Goal: Ask a question: Seek information or help from site administrators or community

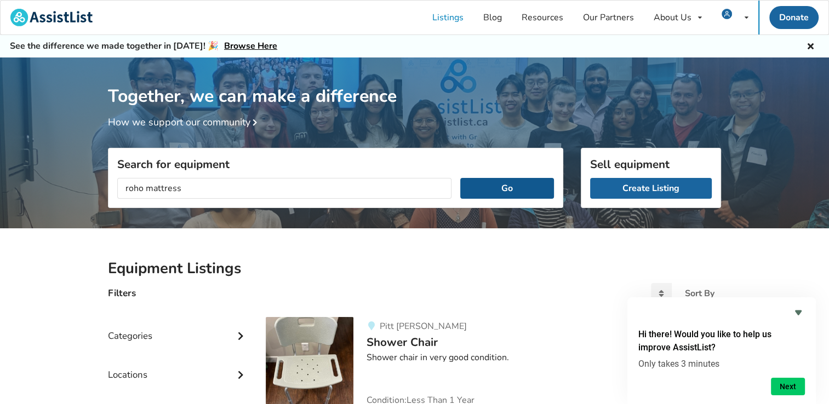
type input "roho mattress"
click at [517, 190] on button "Go" at bounding box center [507, 188] width 94 height 21
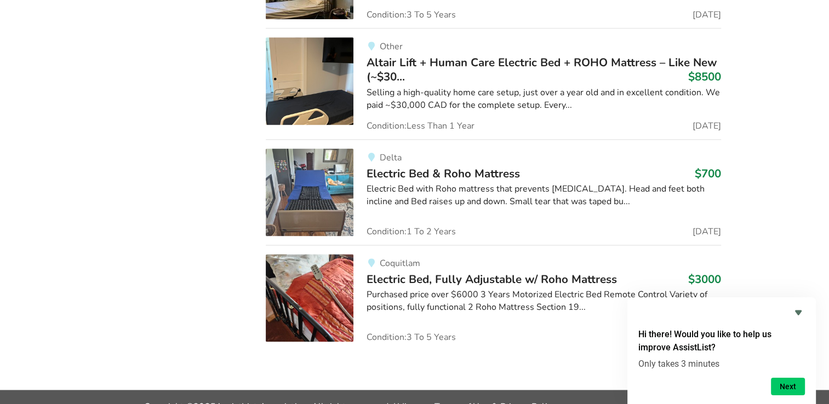
scroll to position [1469, 0]
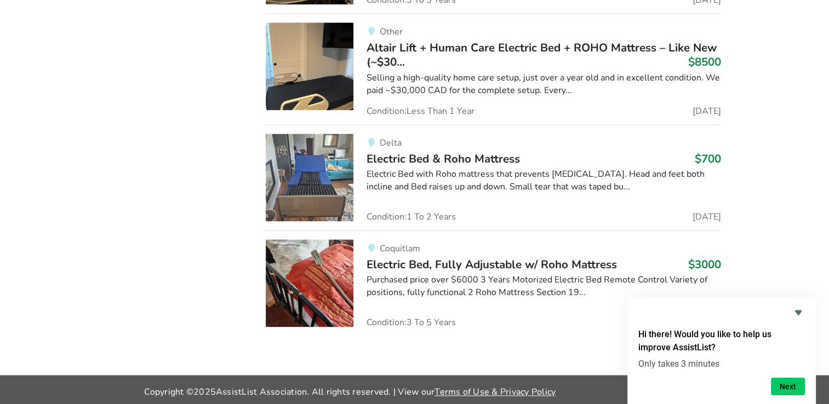
click at [327, 164] on img at bounding box center [310, 178] width 88 height 88
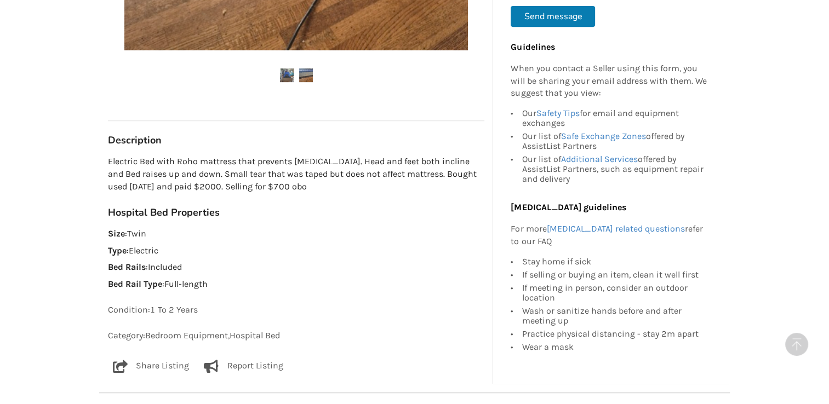
scroll to position [219, 0]
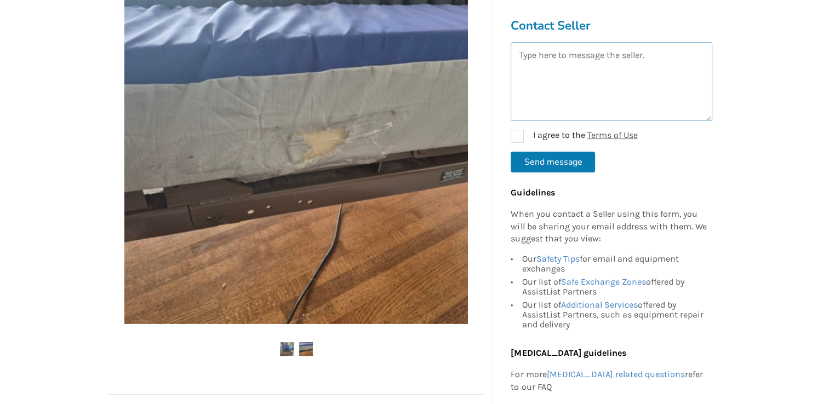
click at [545, 61] on textarea at bounding box center [612, 81] width 202 height 79
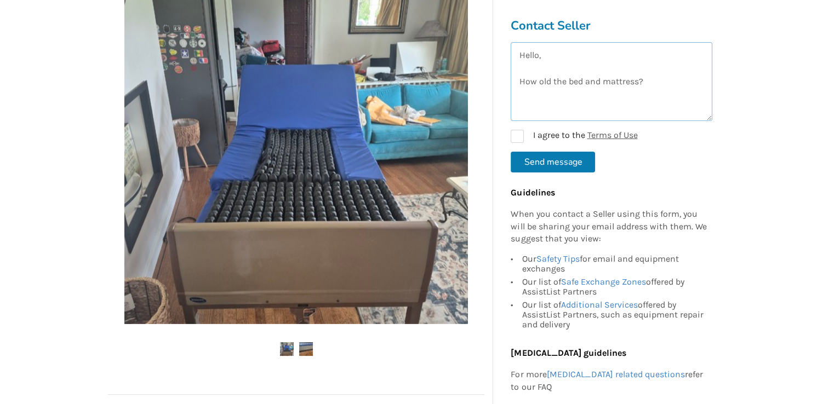
click at [553, 81] on textarea "Hello, How old the bed and mattress?" at bounding box center [612, 81] width 202 height 79
click at [554, 83] on textarea "Hello, How old the bed and mattress?" at bounding box center [612, 81] width 202 height 79
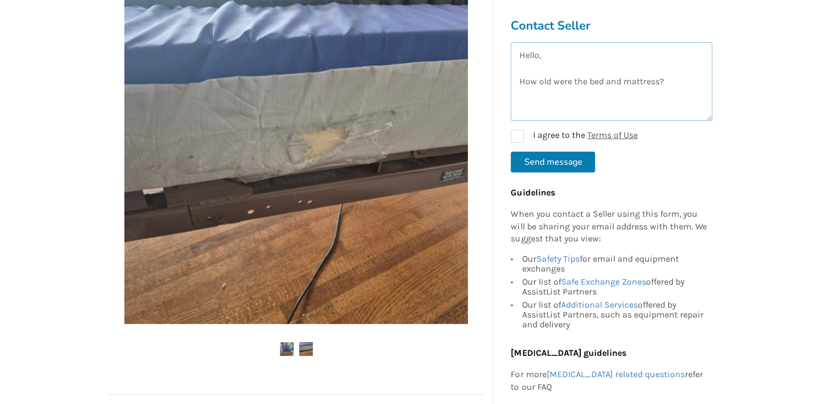
click at [682, 80] on textarea "Hello, How old were the bed and mattress?" at bounding box center [612, 81] width 202 height 79
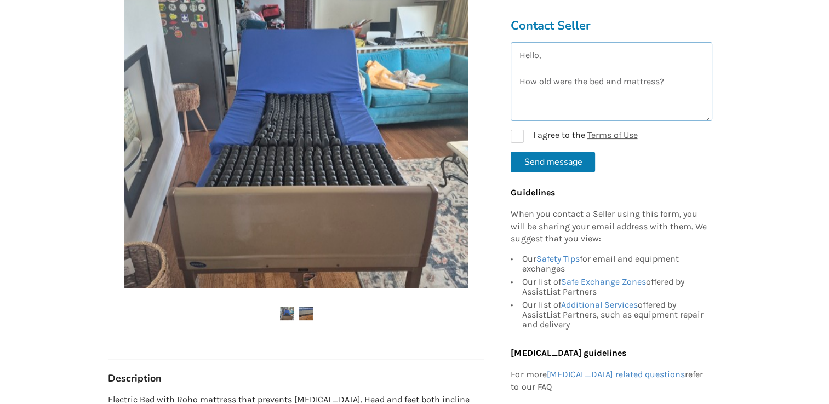
scroll to position [274, 0]
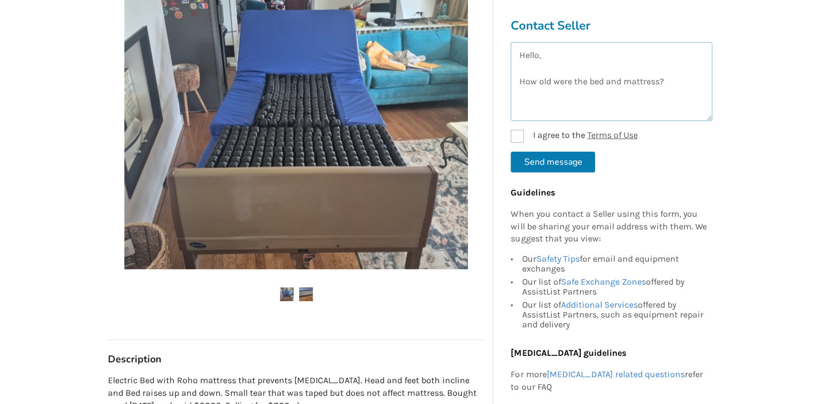
type textarea "Hello, How old were the bed and mattress?"
click at [522, 136] on label "I agree to the Terms of Use" at bounding box center [574, 136] width 127 height 13
click at [521, 137] on label "I agree to the Terms of Use" at bounding box center [574, 136] width 127 height 13
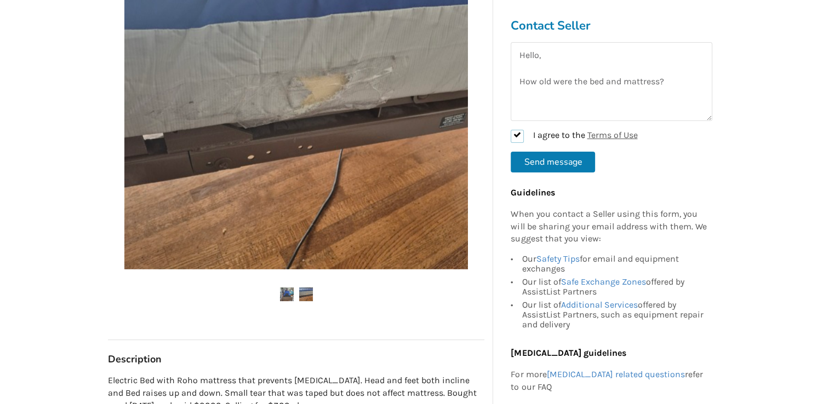
click at [521, 137] on label "I agree to the Terms of Use" at bounding box center [574, 136] width 127 height 13
checkbox input "true"
click at [524, 98] on textarea "Hello, How old were the bed and mattress?" at bounding box center [612, 81] width 202 height 79
type textarea "Hello, How old were the bed and mattress? For the electrical bed, it the electr…"
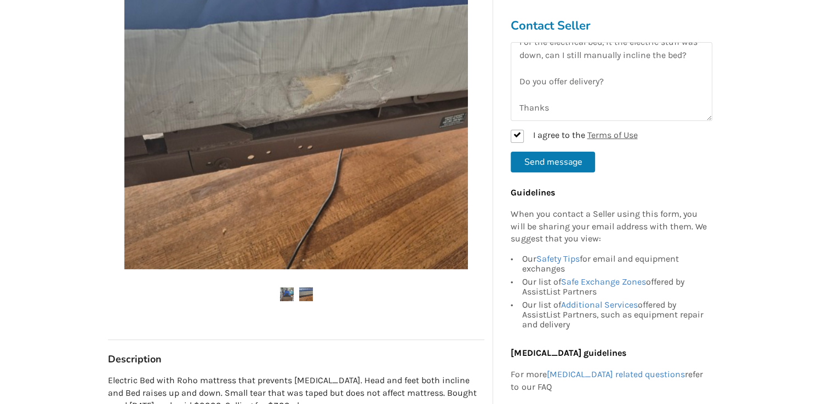
click at [533, 164] on button "Send message" at bounding box center [553, 162] width 84 height 21
checkbox input "false"
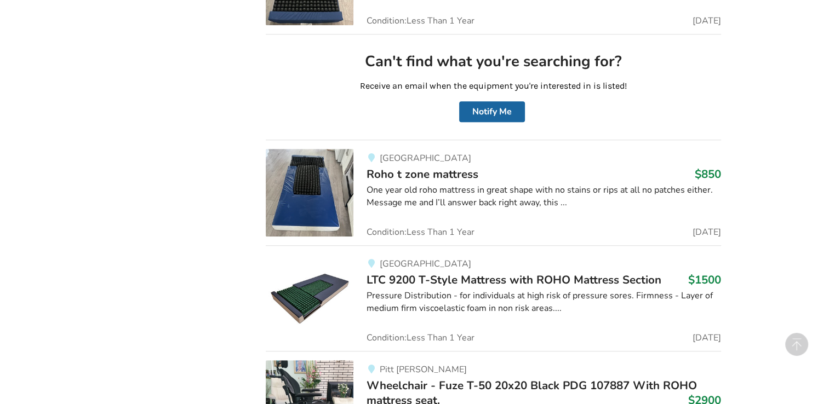
scroll to position [592, 0]
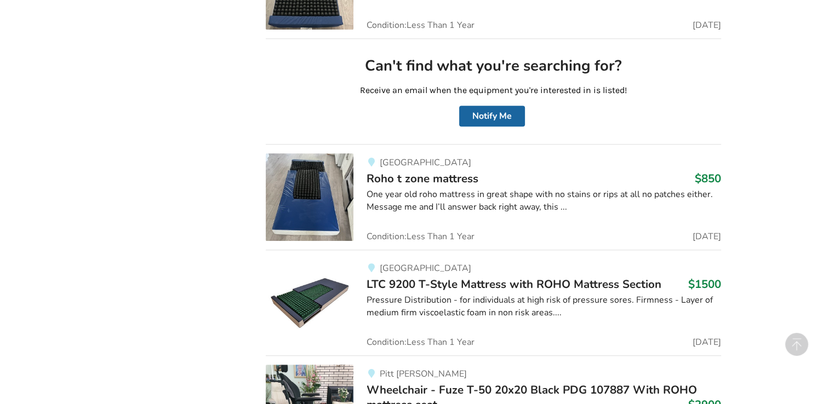
click at [437, 181] on span "Roho t zone mattress" at bounding box center [423, 178] width 112 height 15
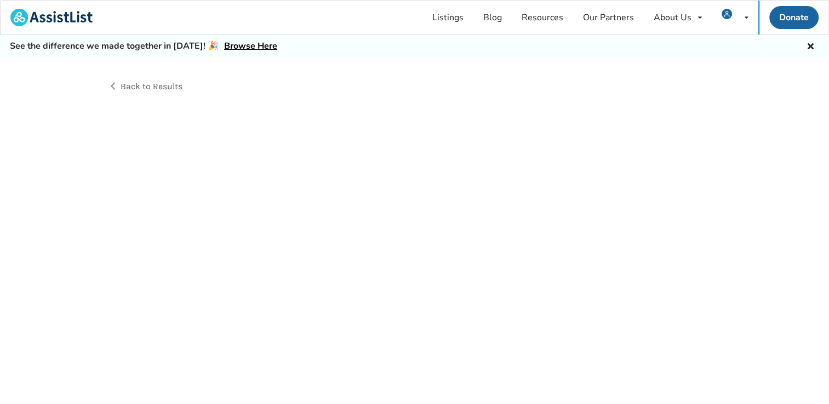
click at [437, 181] on div "Back to Results" at bounding box center [414, 244] width 829 height 372
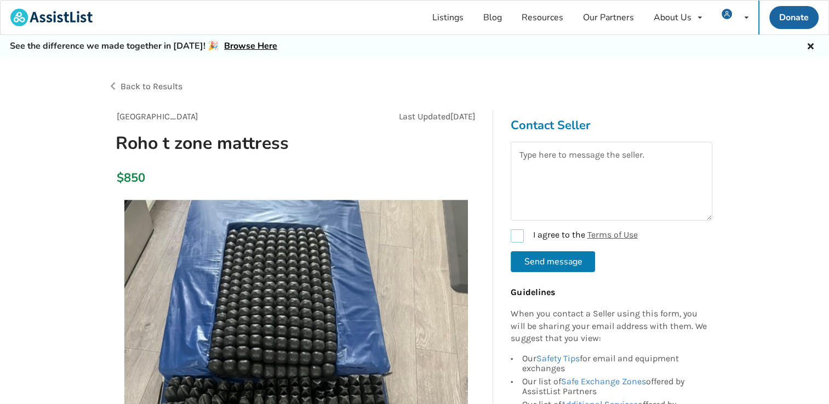
click at [520, 236] on label "I agree to the Terms of Use" at bounding box center [574, 236] width 127 height 13
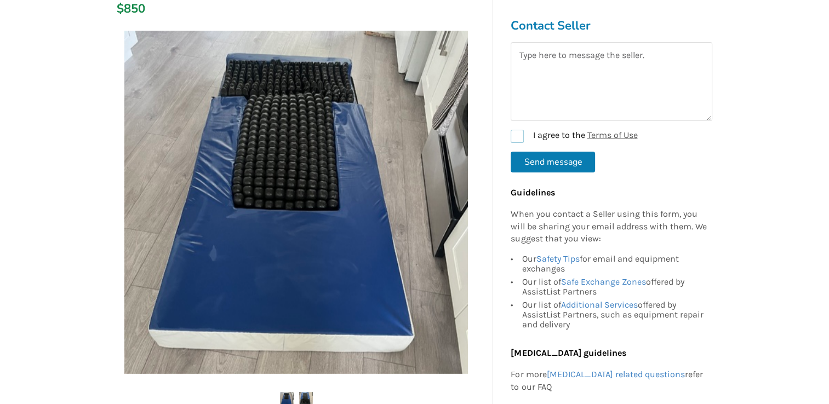
scroll to position [164, 0]
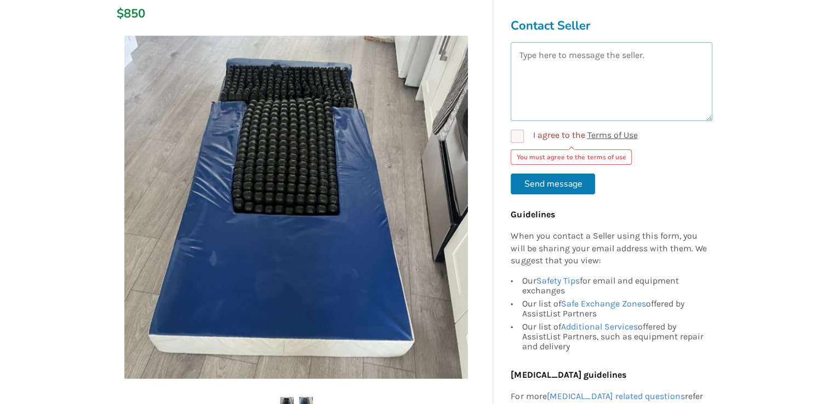
click at [596, 57] on textarea at bounding box center [612, 81] width 202 height 79
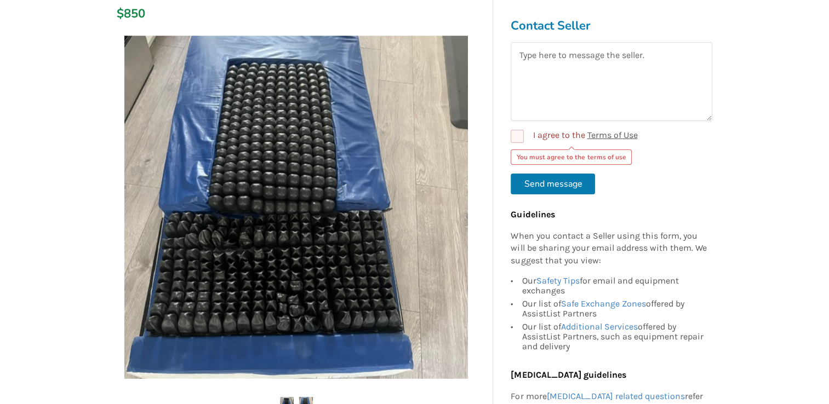
click at [521, 138] on form "I agree to the Terms of Use You must agree to the terms of use Send message" at bounding box center [612, 118] width 202 height 152
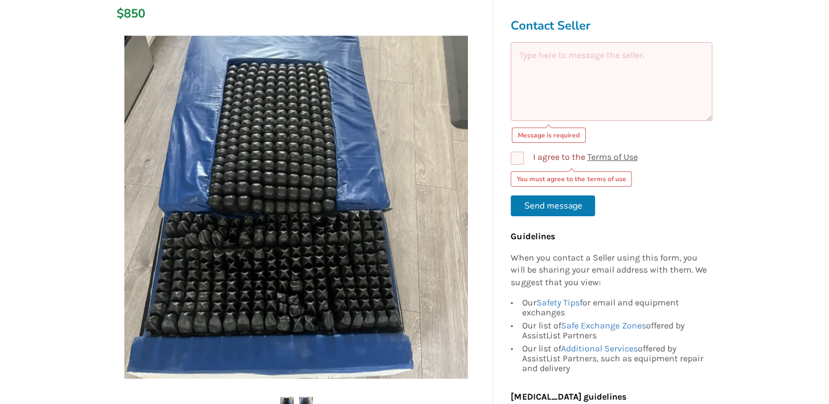
drag, startPoint x: 521, startPoint y: 138, endPoint x: 520, endPoint y: 159, distance: 20.9
click at [520, 159] on label "I agree to the Terms of Use" at bounding box center [574, 158] width 127 height 13
checkbox input "true"
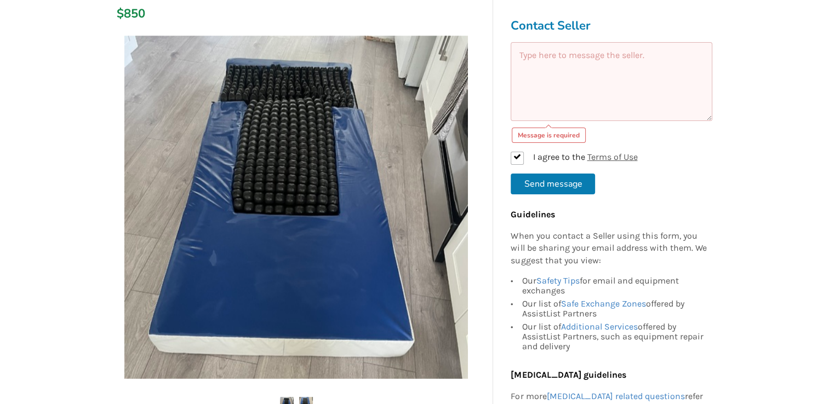
click at [535, 78] on textarea at bounding box center [612, 81] width 202 height 79
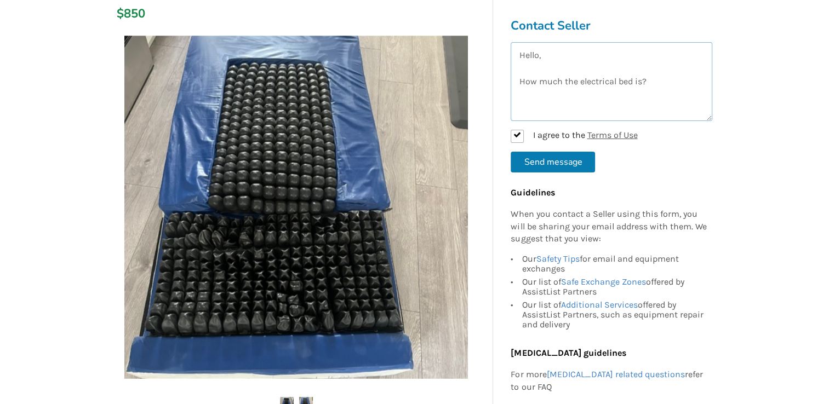
type textarea "Hello, How much the electrical bed is?"
click at [554, 157] on button "Send message" at bounding box center [553, 162] width 84 height 21
checkbox input "false"
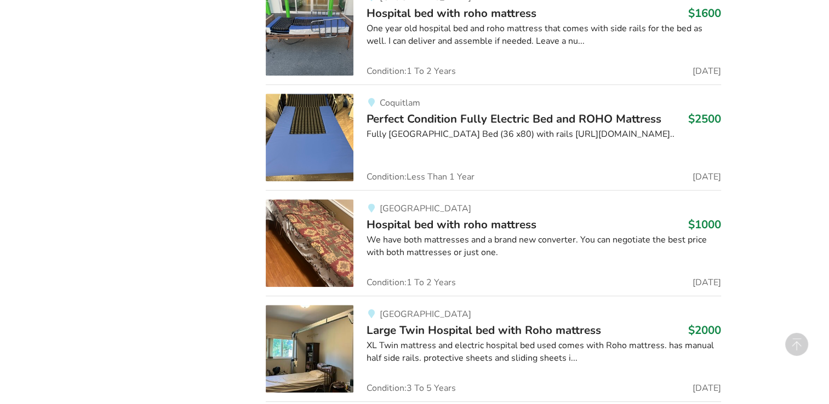
scroll to position [1030, 0]
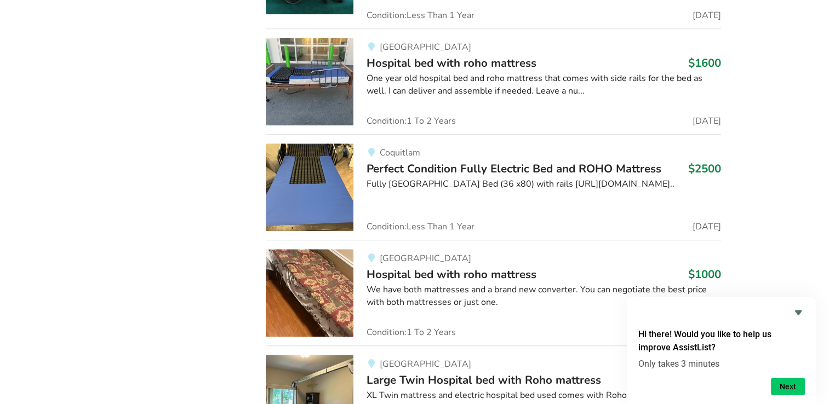
click at [471, 285] on div "We have both mattresses and a brand new converter. You can negotiate the best p…" at bounding box center [544, 296] width 355 height 25
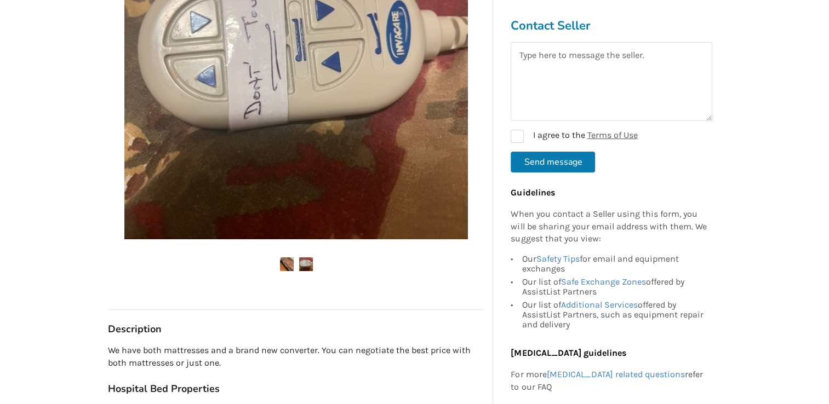
scroll to position [329, 0]
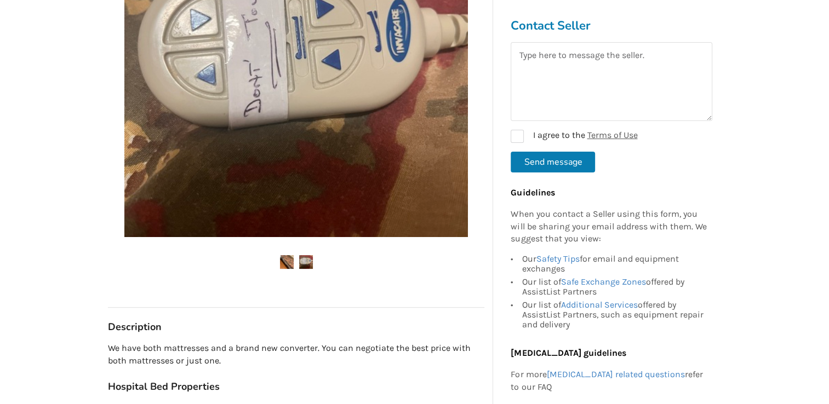
click at [282, 264] on img at bounding box center [287, 262] width 14 height 14
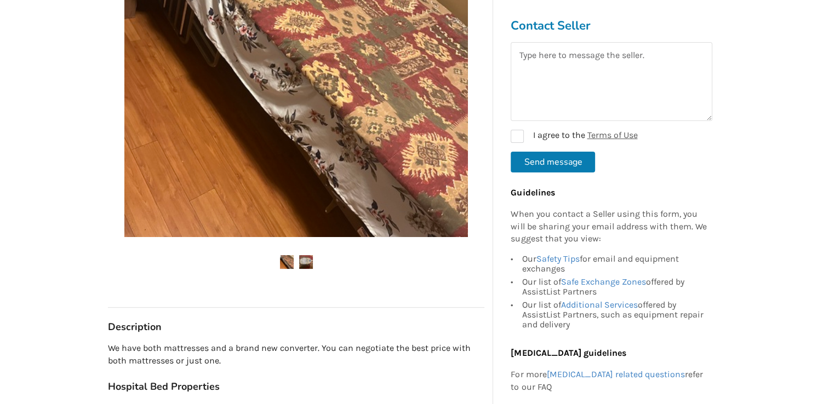
click at [282, 264] on img at bounding box center [287, 262] width 14 height 14
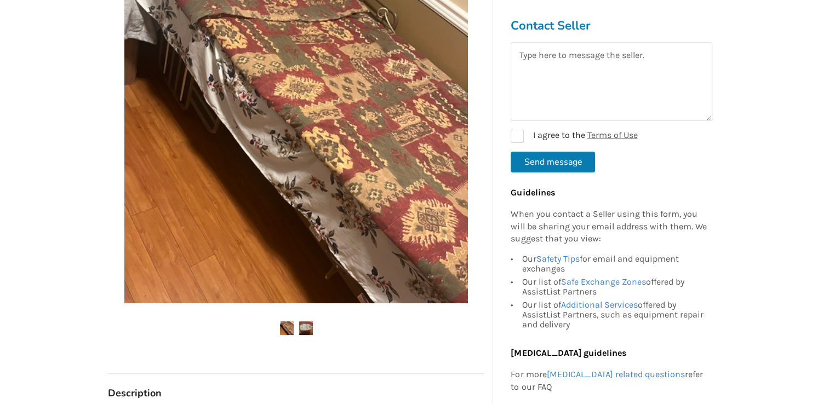
scroll to position [219, 0]
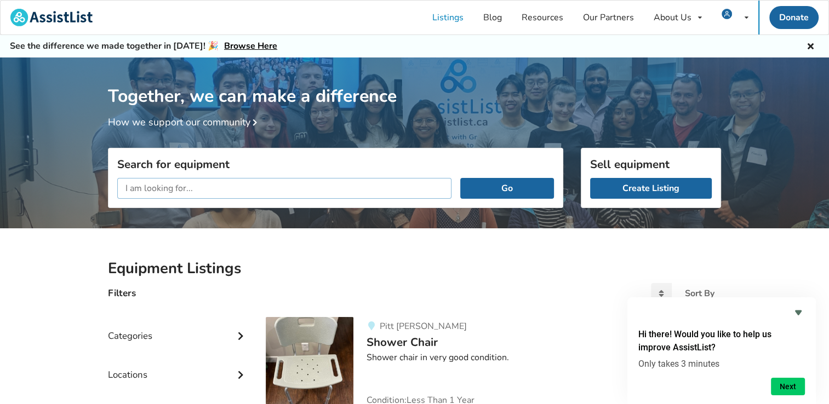
paste input "Twin hospital bed"
type input "Twin hospital bed"
click at [206, 269] on h2 "Equipment Listings" at bounding box center [414, 268] width 613 height 19
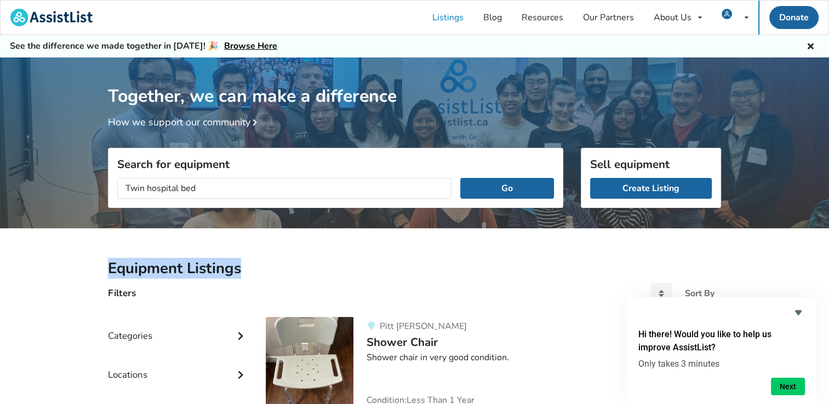
click at [507, 199] on div "Twin hospital bed Go" at bounding box center [336, 188] width 454 height 38
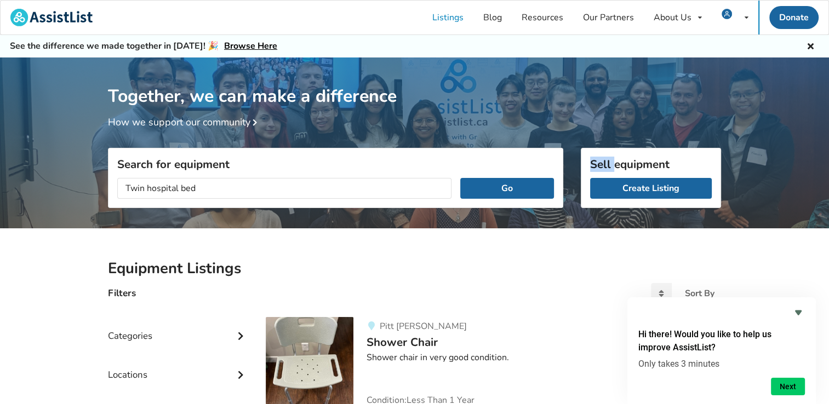
click at [507, 199] on div "Twin hospital bed Go" at bounding box center [336, 188] width 454 height 38
click at [511, 192] on button "Go" at bounding box center [507, 188] width 94 height 21
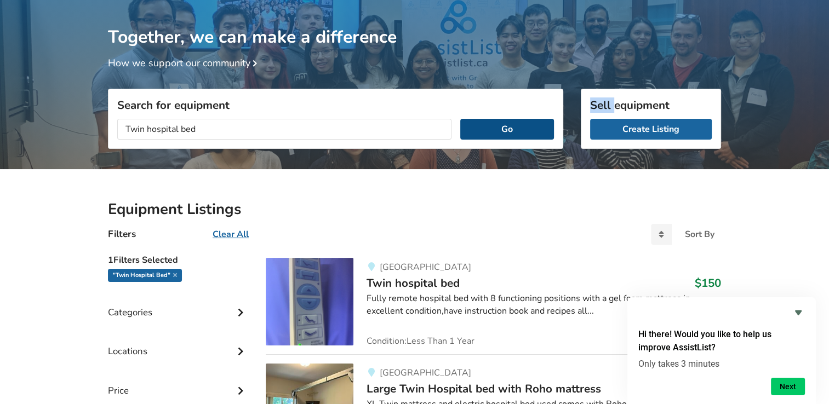
scroll to position [164, 0]
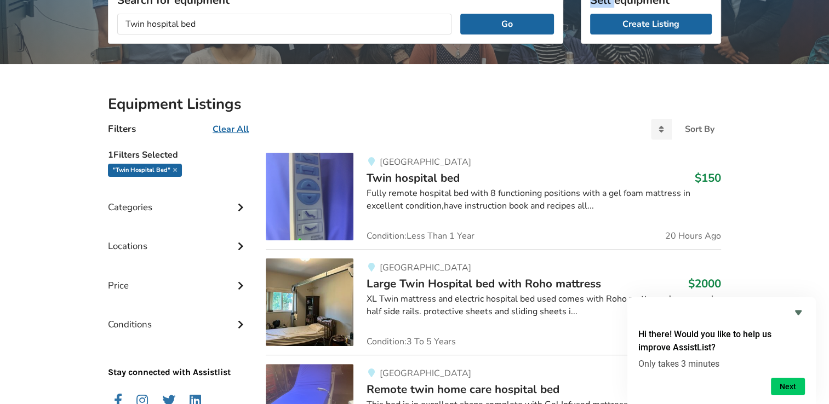
click at [465, 193] on div "Fully remote hospital bed with 8 functioning positions with a gel foam mattress…" at bounding box center [544, 199] width 355 height 25
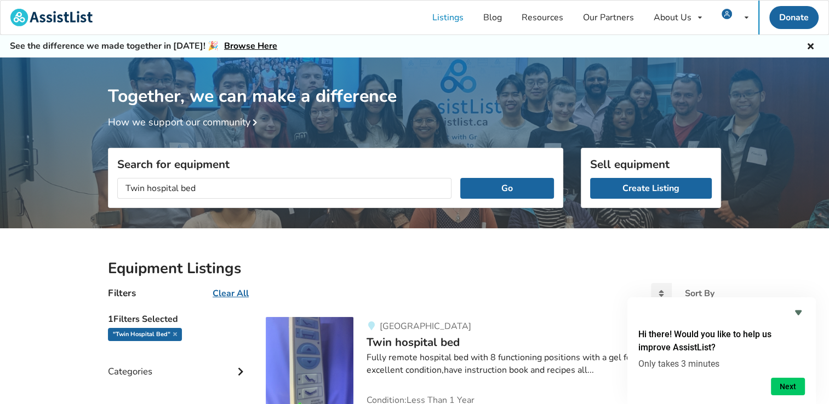
click at [465, 193] on div "Together, we can make a difference How we support our community Search for equi…" at bounding box center [414, 366] width 829 height 616
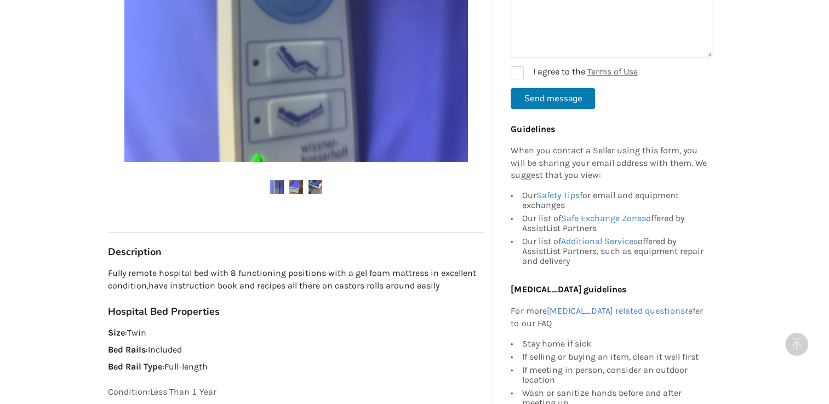
scroll to position [384, 0]
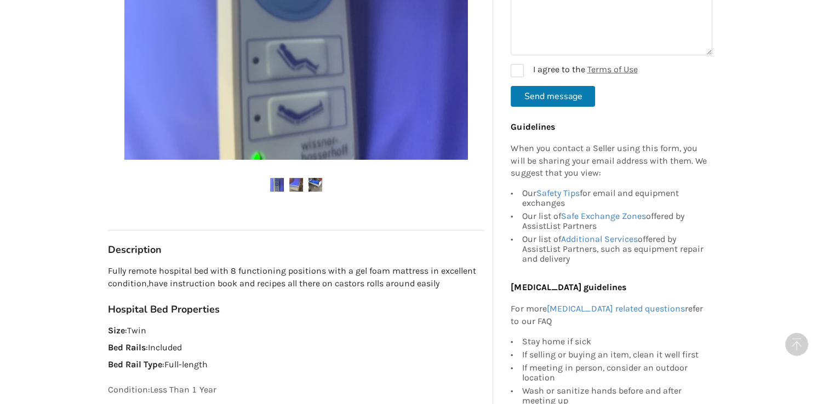
click at [296, 190] on img at bounding box center [296, 185] width 14 height 14
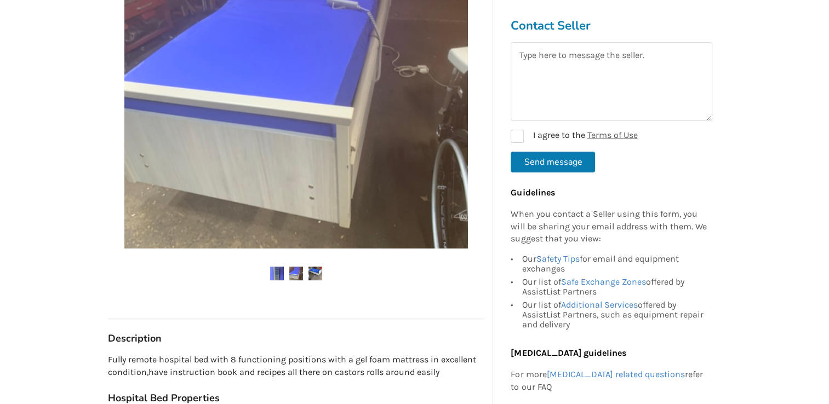
scroll to position [329, 0]
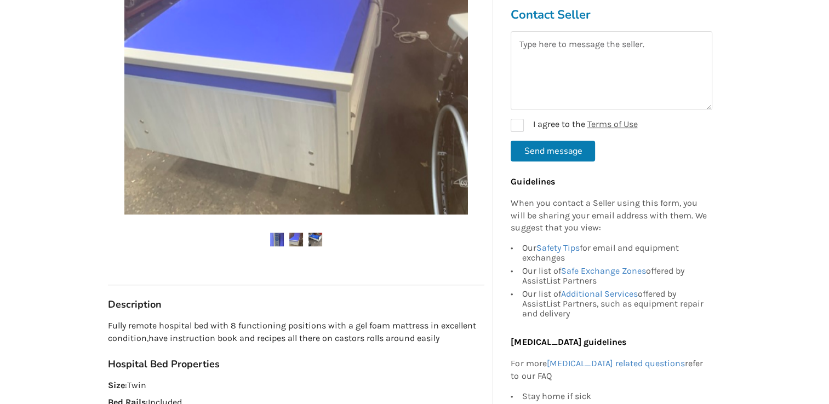
click at [322, 233] on img at bounding box center [316, 240] width 14 height 14
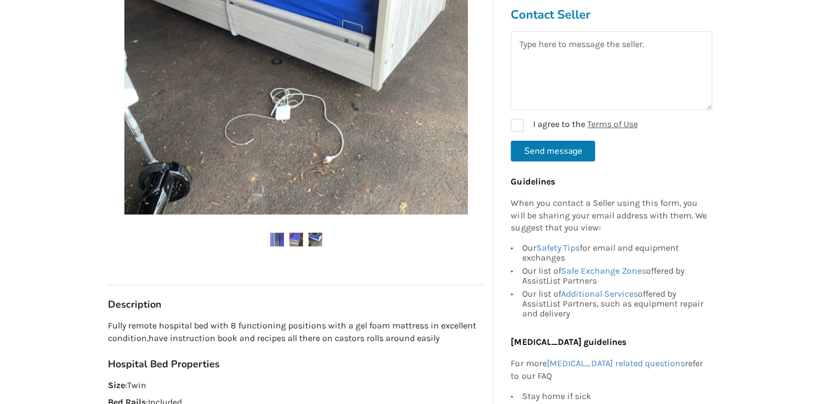
click at [322, 233] on img at bounding box center [316, 240] width 14 height 14
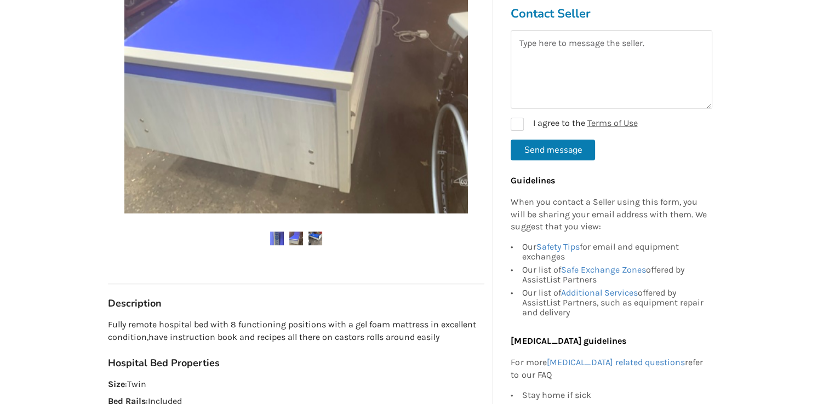
scroll to position [219, 0]
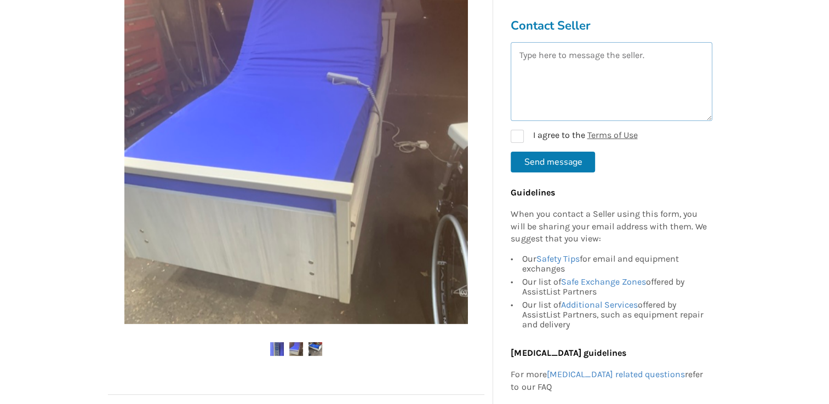
click at [537, 64] on textarea at bounding box center [612, 81] width 202 height 79
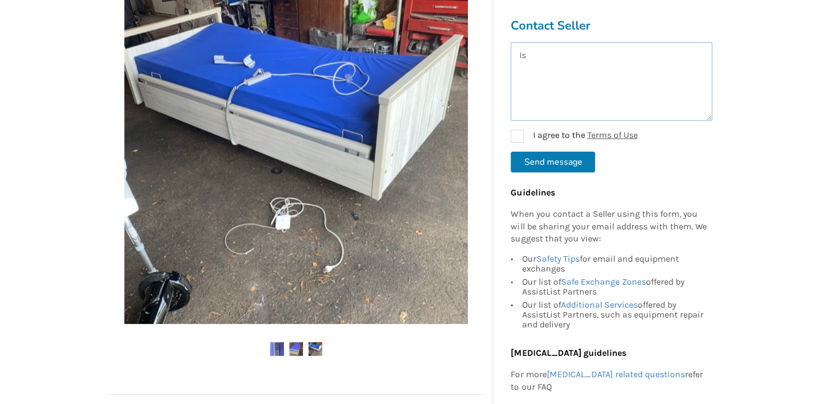
type textarea "I"
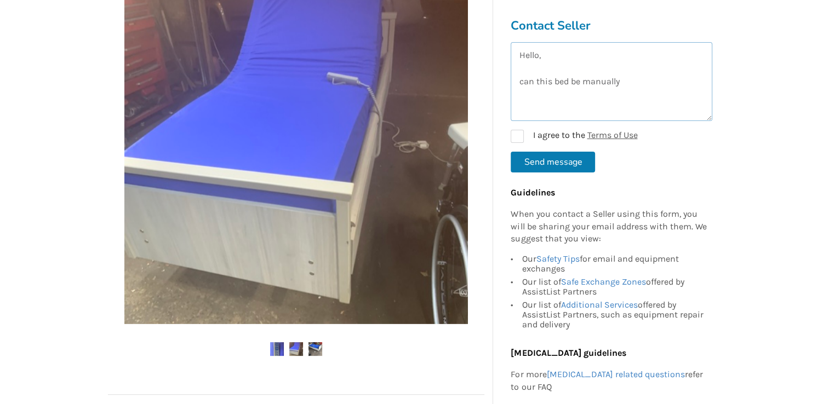
click at [636, 81] on textarea "Hello, can this bed be manually" at bounding box center [612, 81] width 202 height 79
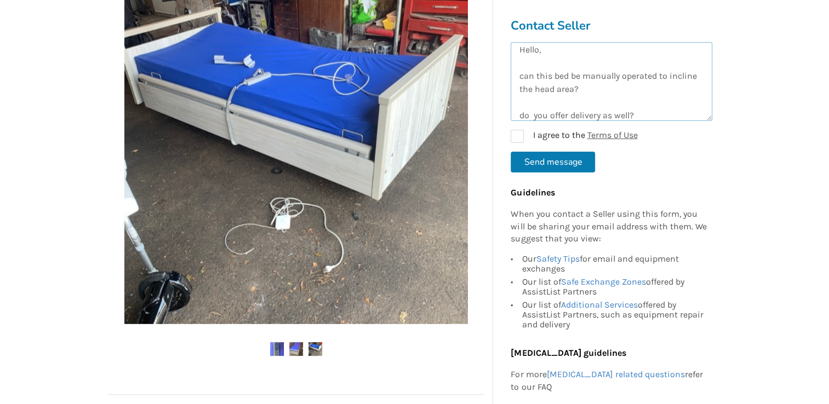
scroll to position [19, 0]
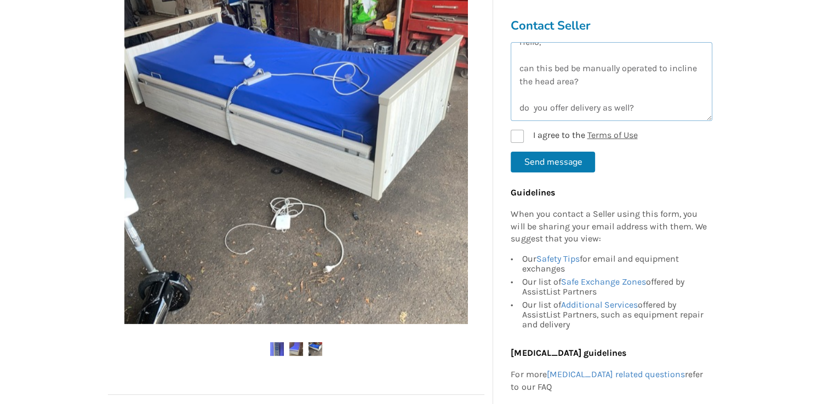
type textarea "Hello, can this bed be manually operated to incline the head area? do you offer…"
click at [520, 139] on label "I agree to the Terms of Use" at bounding box center [574, 136] width 127 height 13
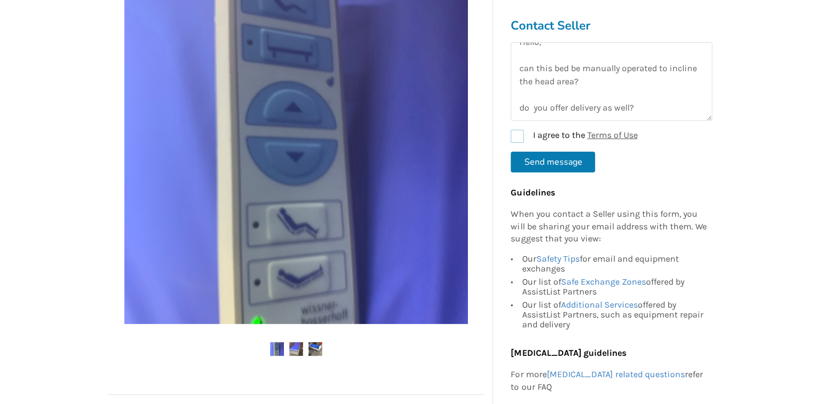
click at [519, 139] on label "I agree to the Terms of Use" at bounding box center [574, 136] width 127 height 13
checkbox input "true"
click at [538, 163] on button "Send message" at bounding box center [553, 162] width 84 height 21
checkbox input "false"
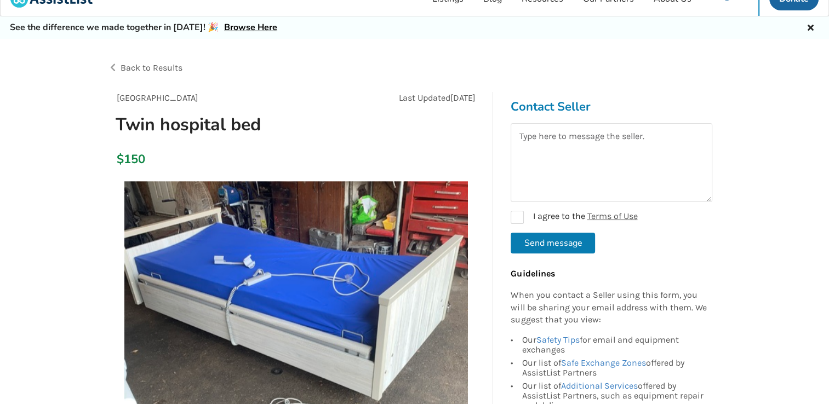
scroll to position [0, 0]
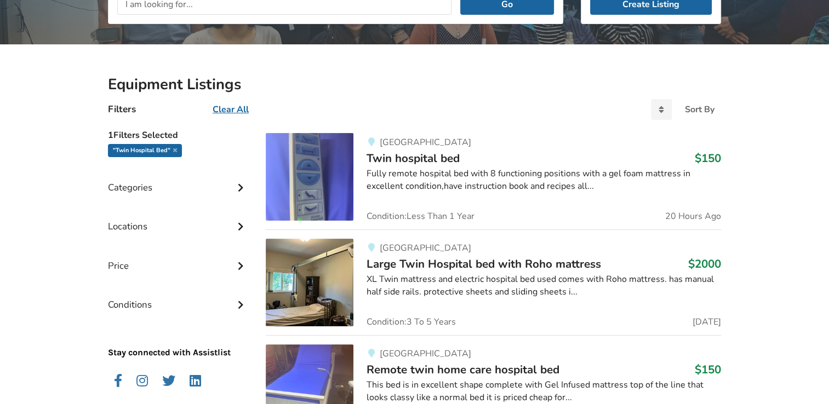
scroll to position [182, 0]
